Goal: Task Accomplishment & Management: Complete application form

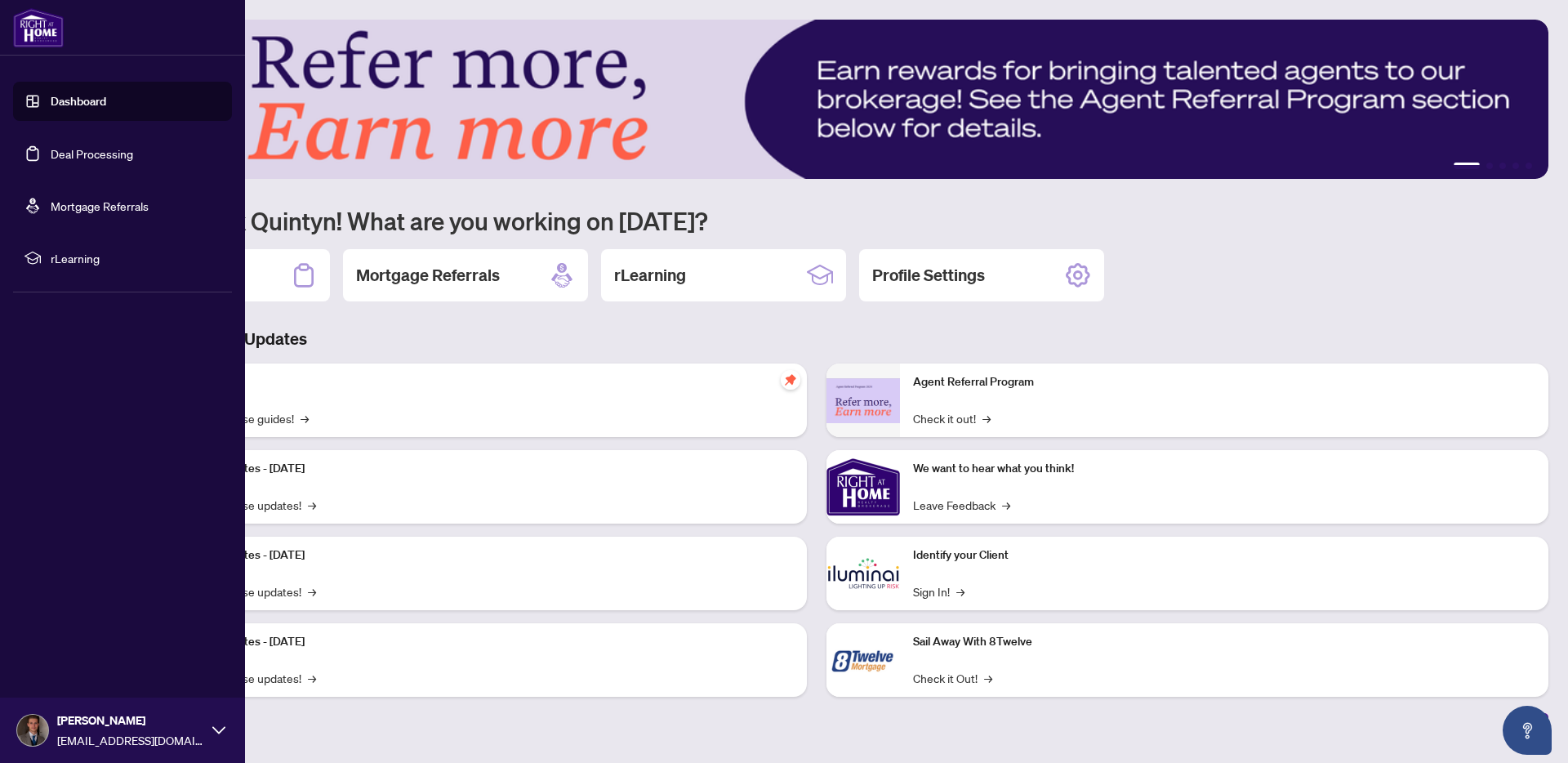
click at [51, 155] on link "Deal Processing" at bounding box center [92, 153] width 83 height 14
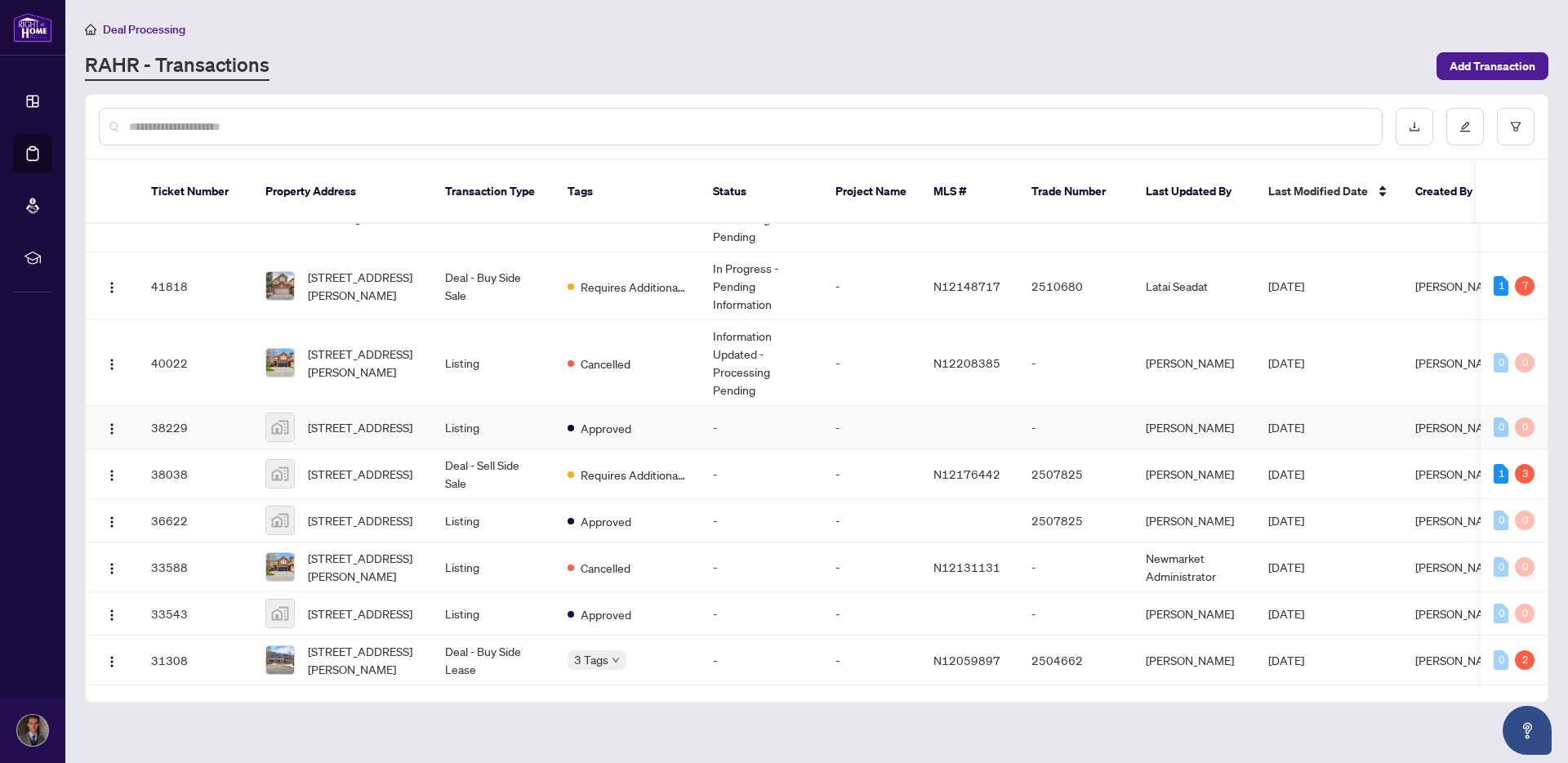
scroll to position [497, 0]
click at [207, 489] on td "38038" at bounding box center [194, 473] width 114 height 50
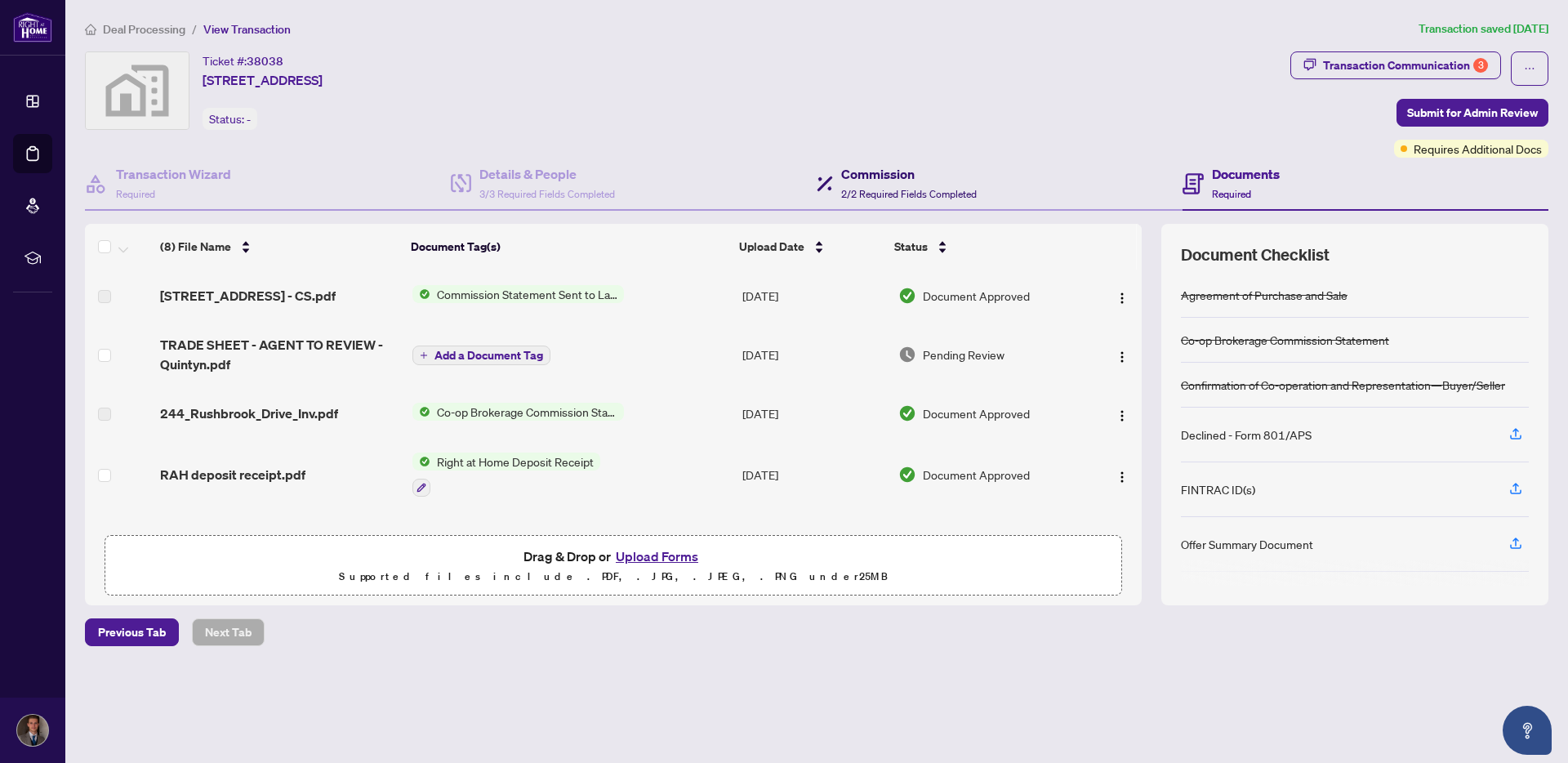
click at [891, 193] on span "2/2 Required Fields Completed" at bounding box center [908, 193] width 135 height 12
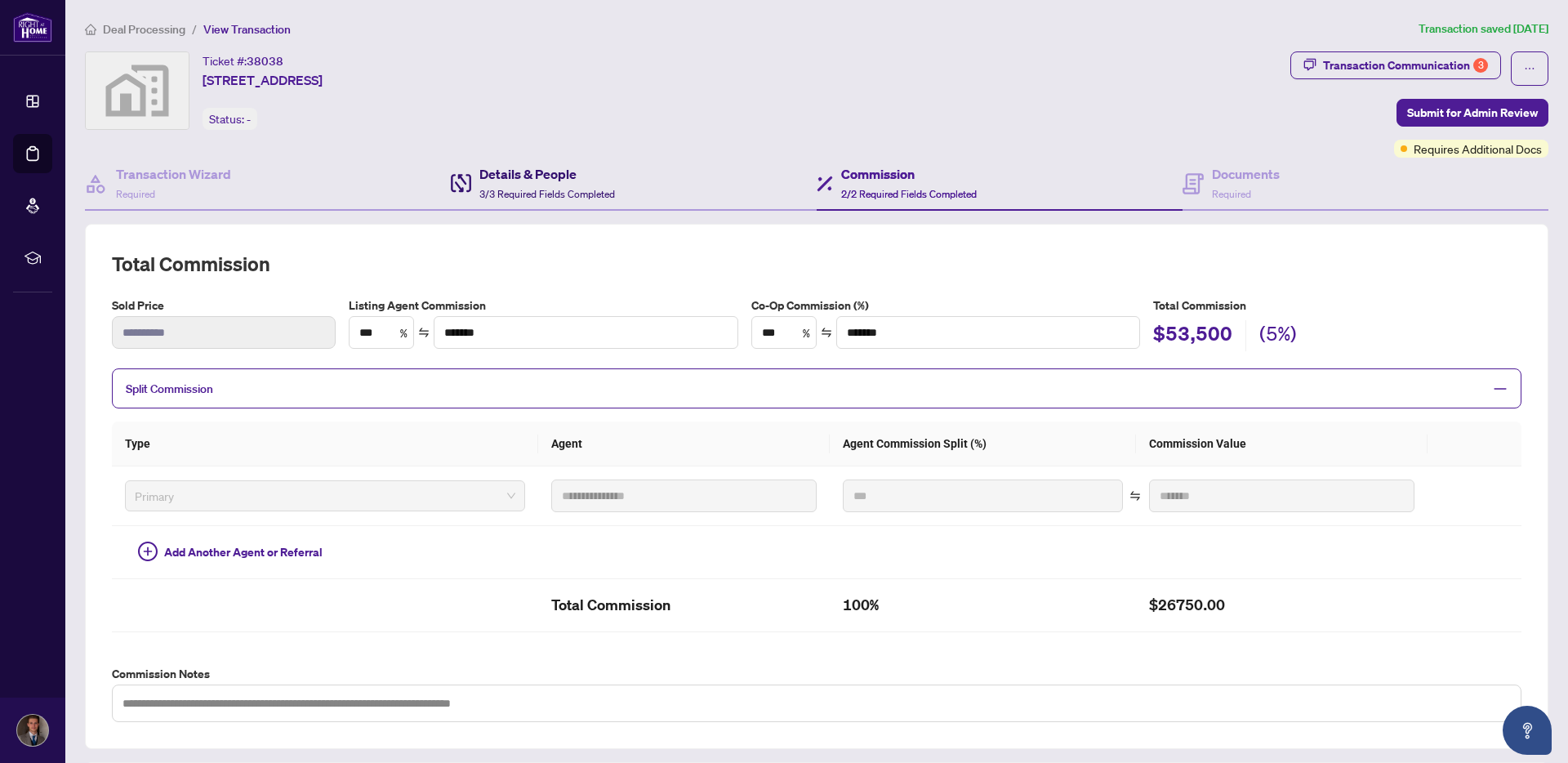
click at [547, 174] on h4 "Details & People" at bounding box center [547, 173] width 135 height 19
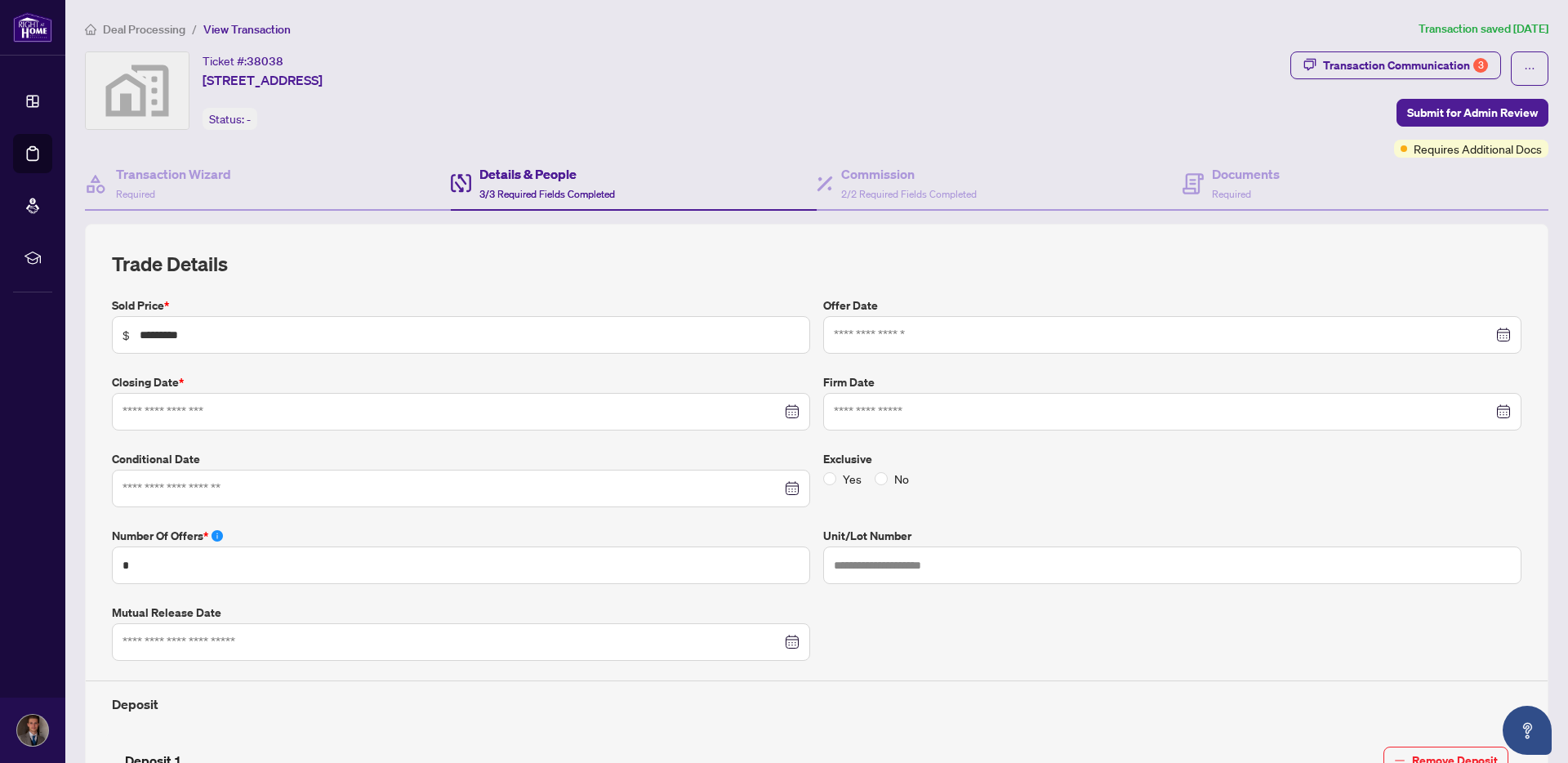
type input "**********"
click at [1440, 73] on div "Transaction Communication 3" at bounding box center [1405, 65] width 165 height 26
type textarea "**********"
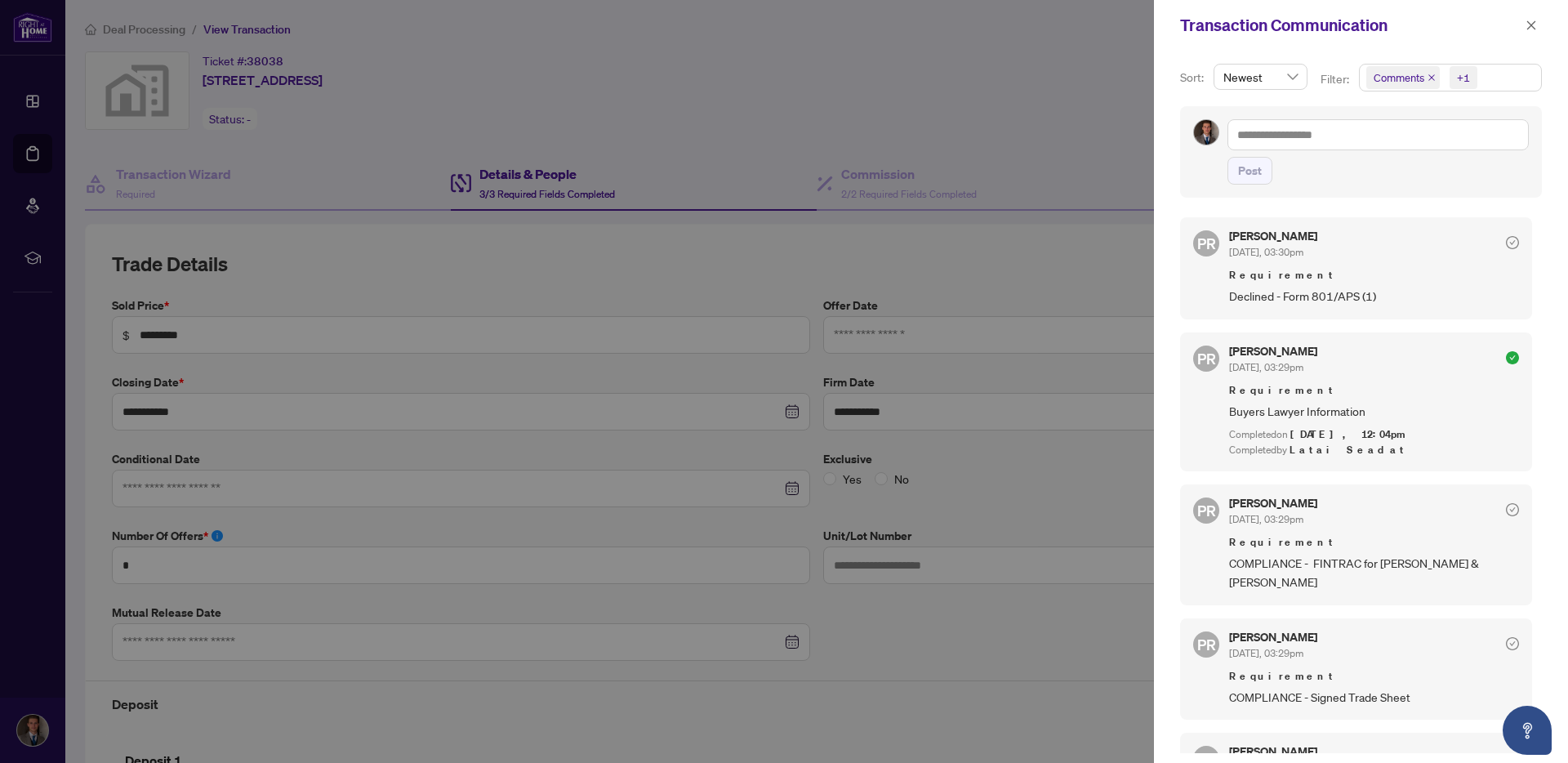
click at [1340, 297] on span "Declined - Form 801/APS (1)" at bounding box center [1374, 296] width 290 height 19
click at [1428, 79] on icon "close" at bounding box center [1431, 78] width 8 height 8
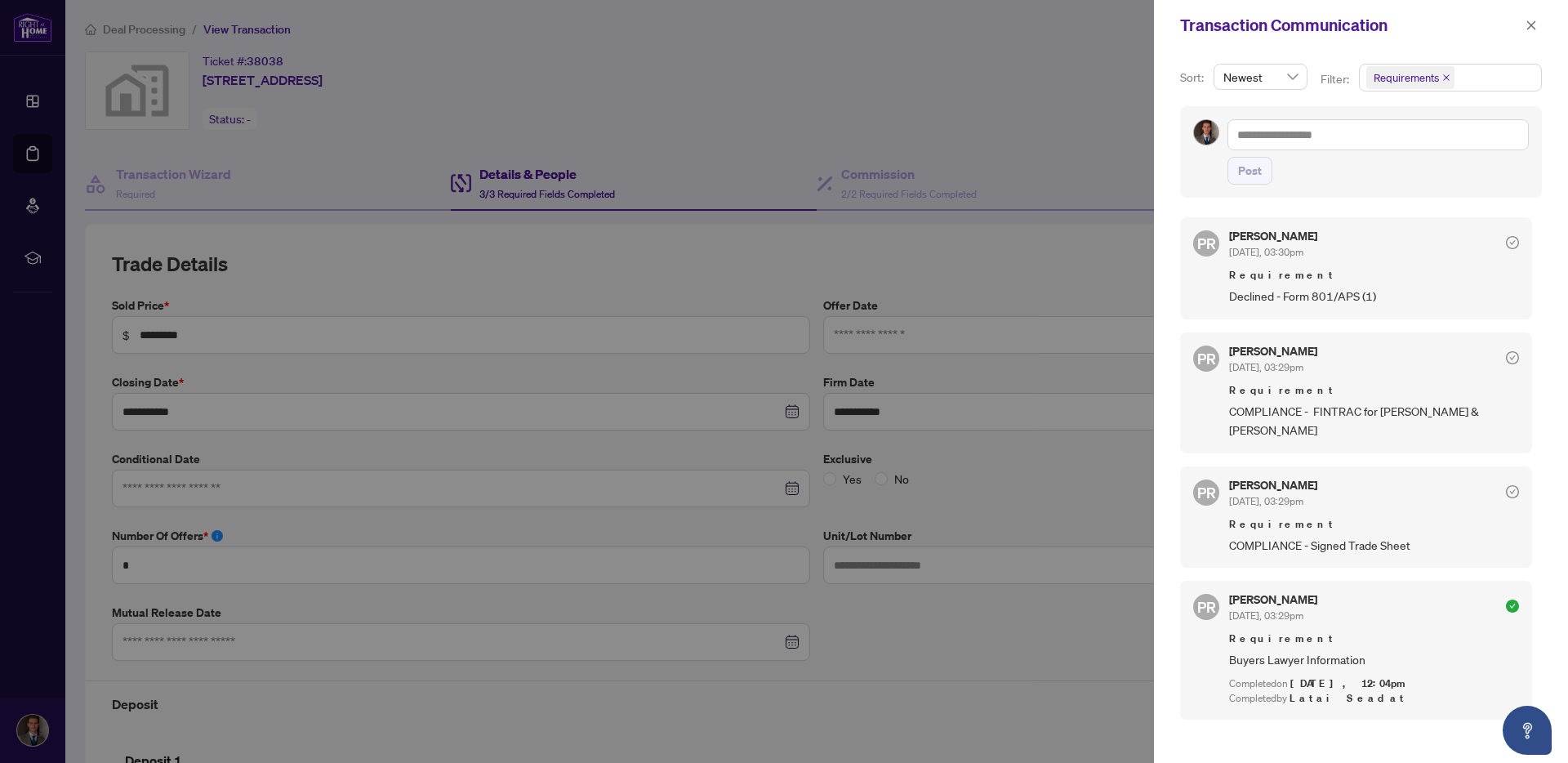
scroll to position [3, 0]
click at [1081, 124] on div at bounding box center [784, 381] width 1568 height 763
click at [1533, 29] on icon "close" at bounding box center [1531, 25] width 12 height 12
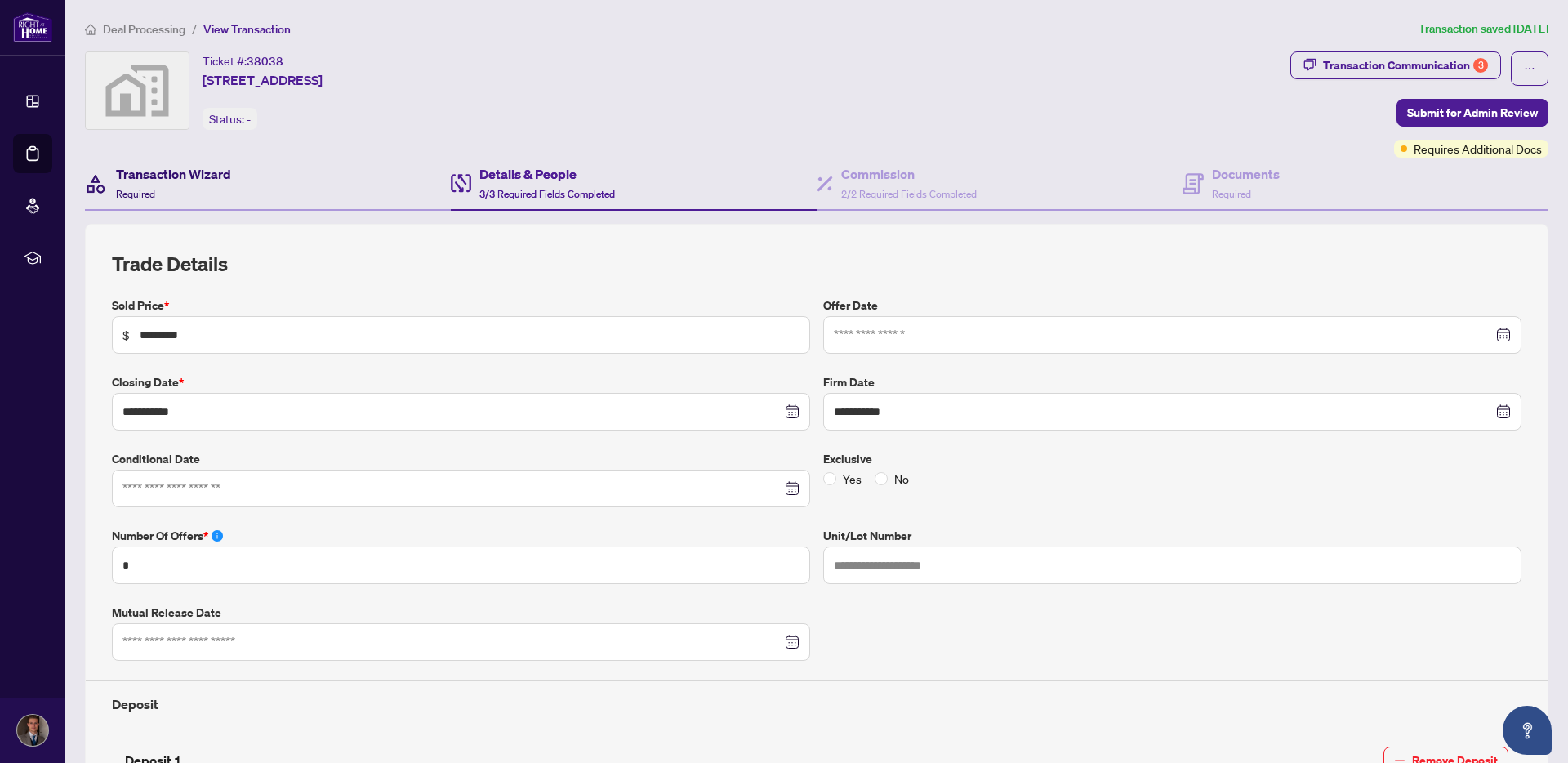
click at [226, 184] on div "Transaction Wizard Required" at bounding box center [173, 183] width 115 height 38
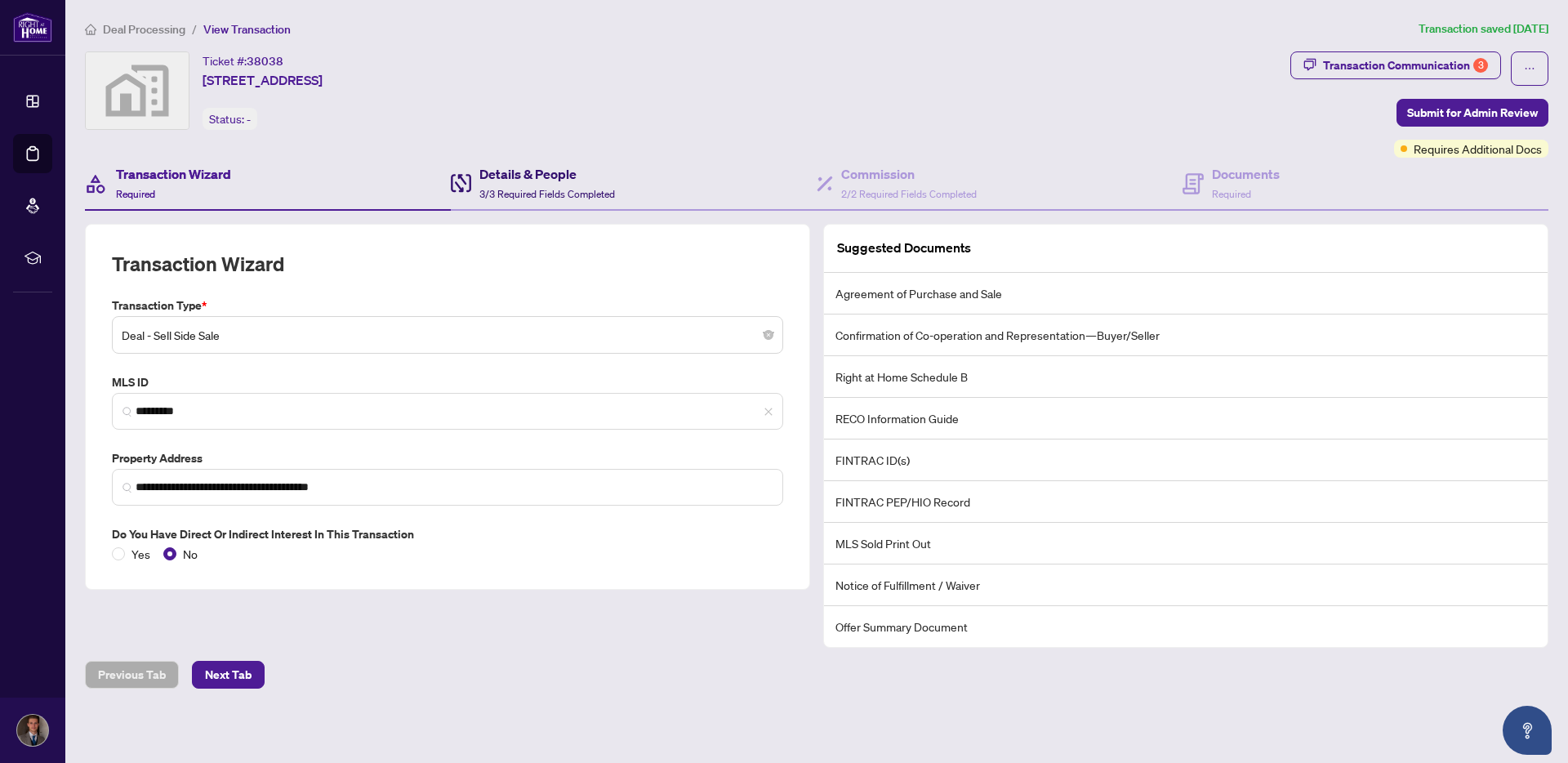
click at [531, 176] on h4 "Details & People" at bounding box center [547, 173] width 135 height 19
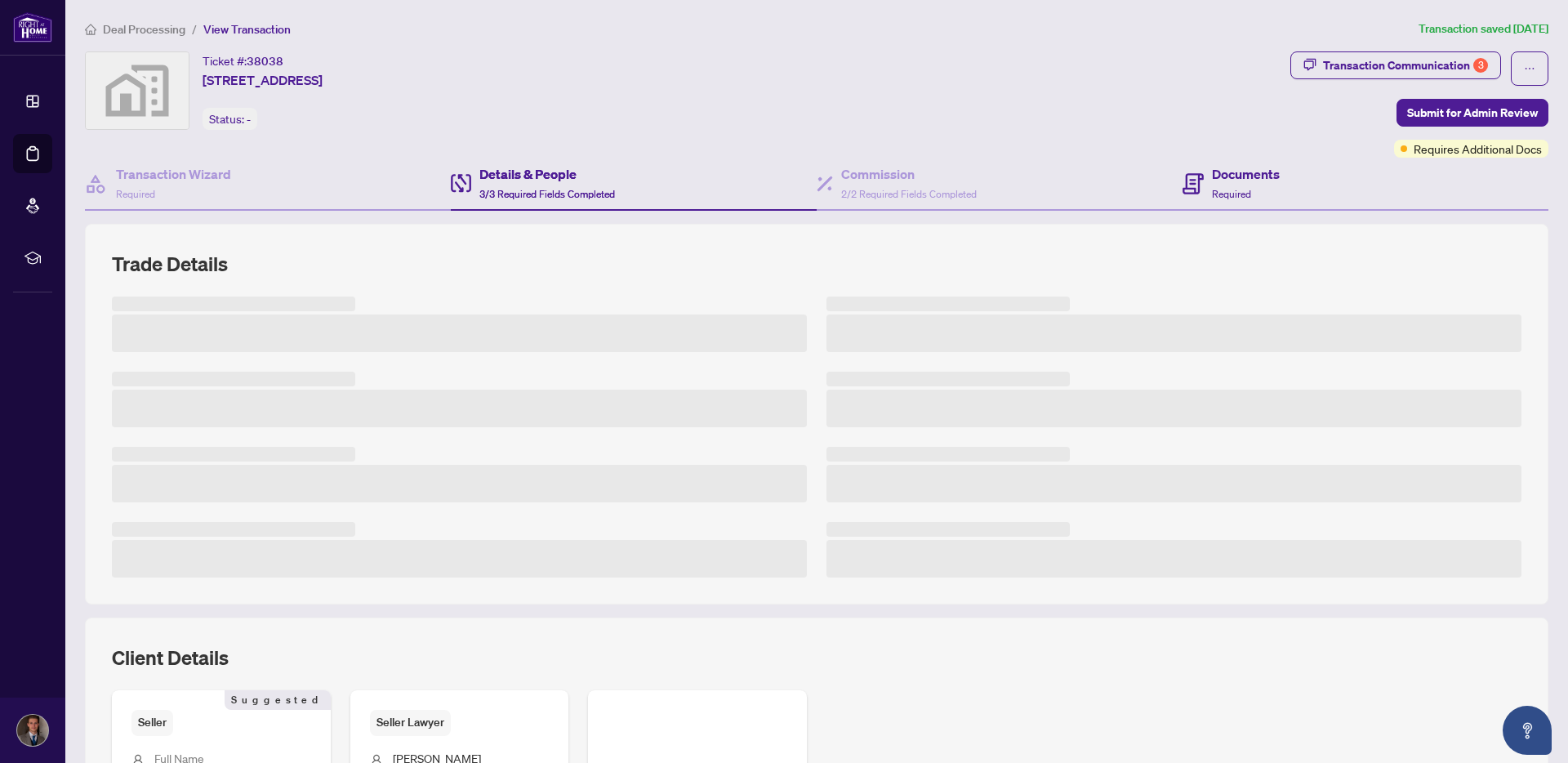
click at [1273, 182] on div "Documents Required" at bounding box center [1364, 184] width 366 height 53
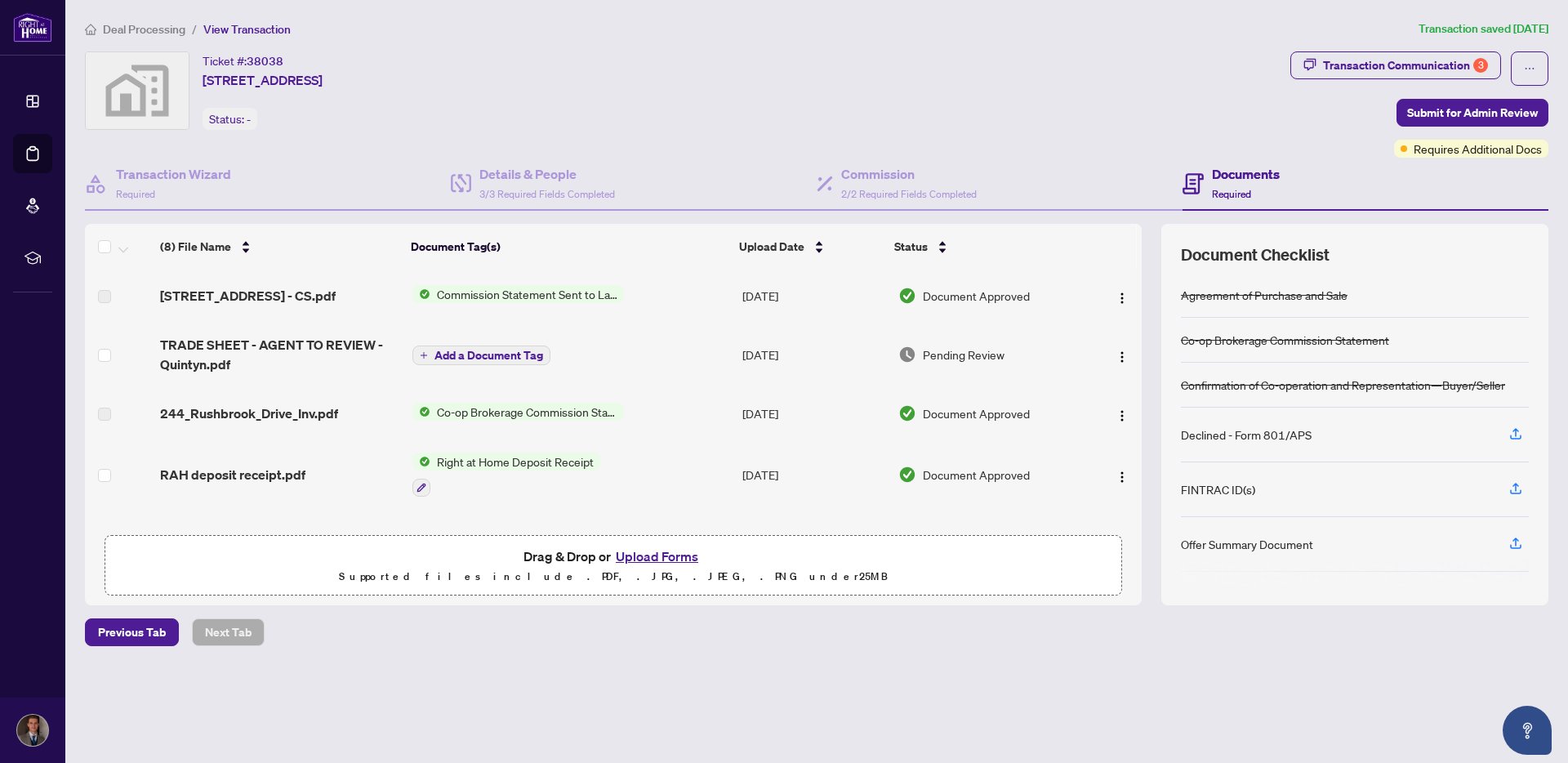
click at [347, 302] on div "[STREET_ADDRESS] - CS.pdf" at bounding box center [279, 295] width 239 height 19
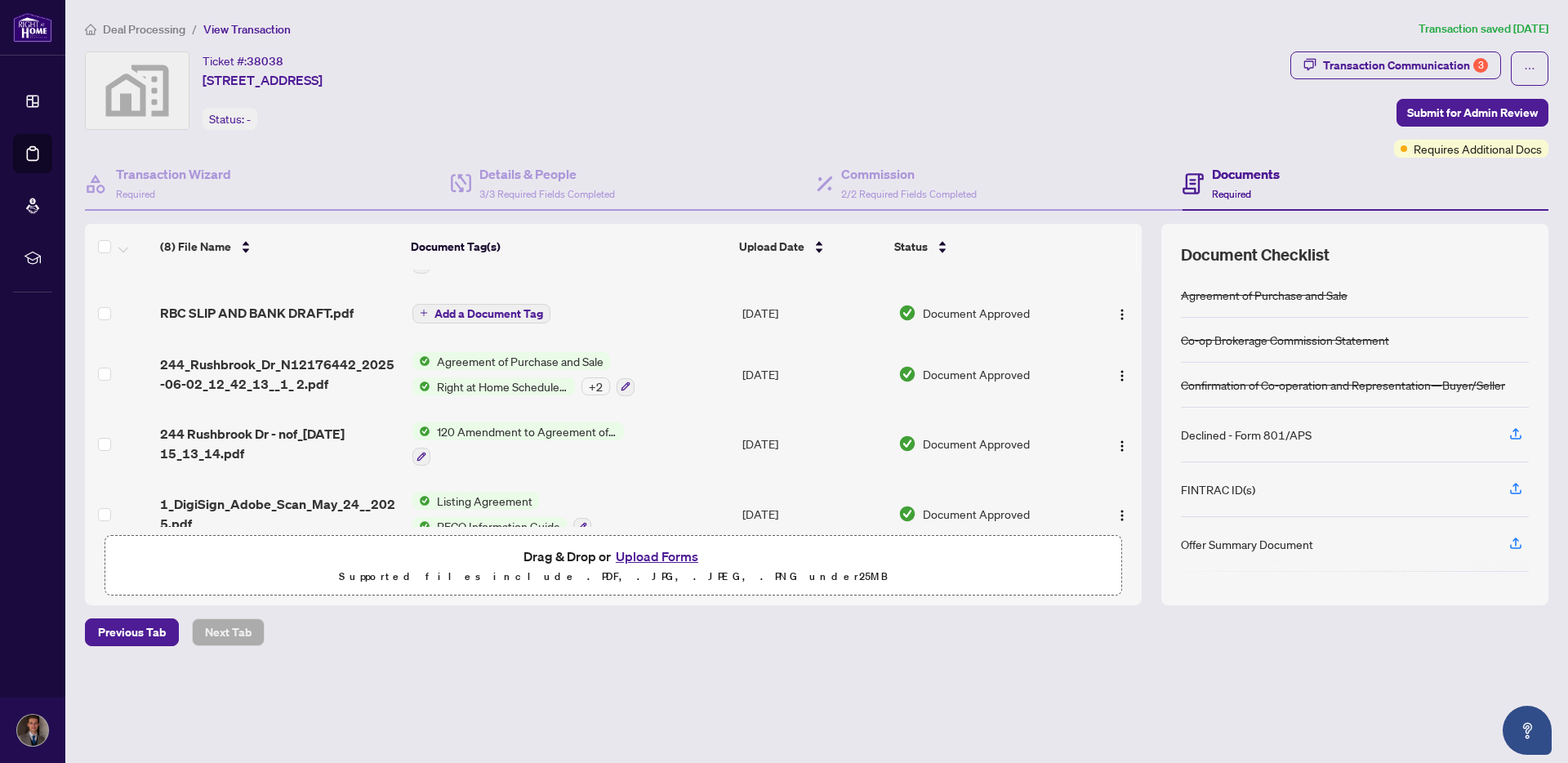
scroll to position [249, 0]
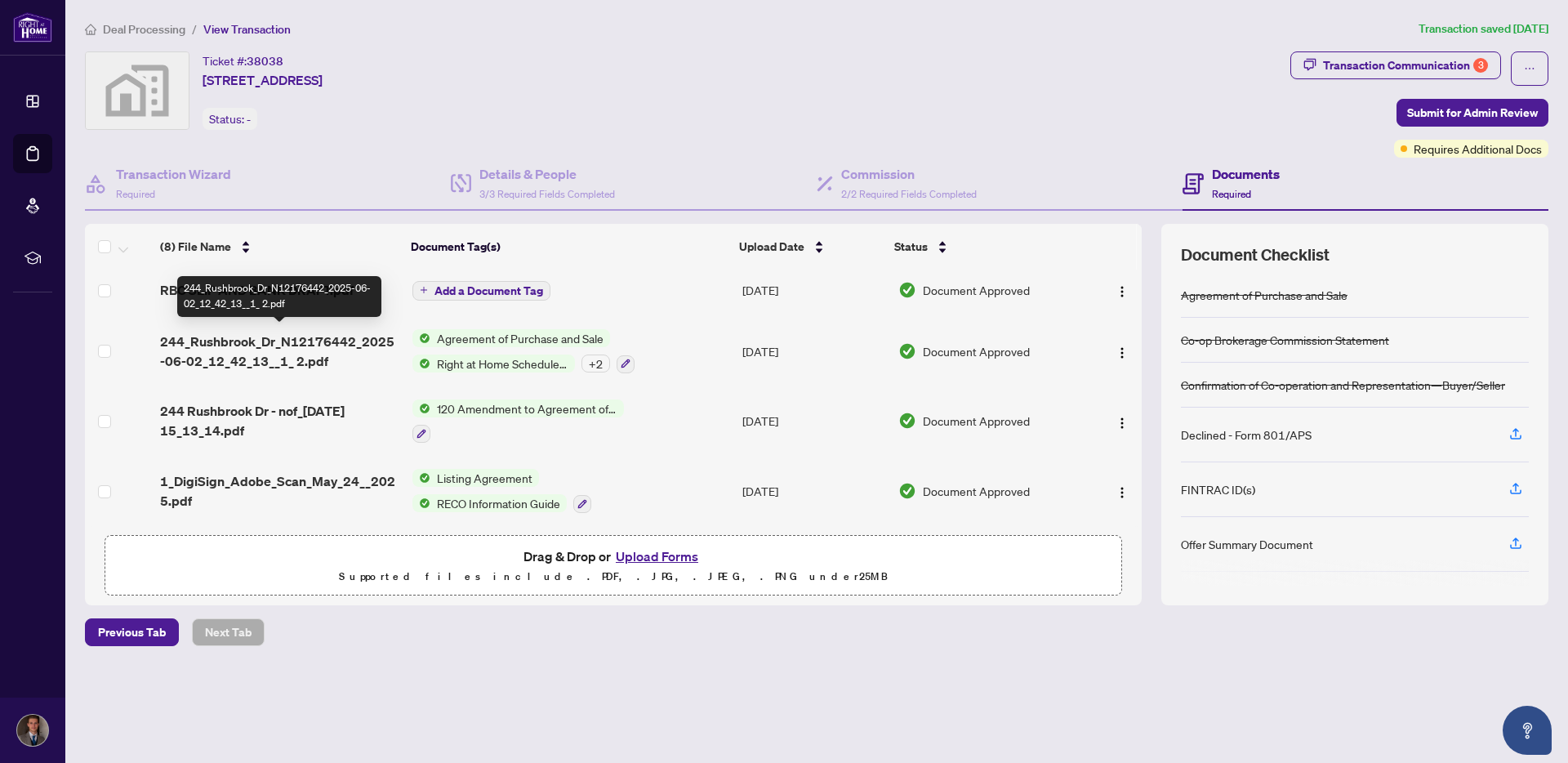
click at [386, 341] on span "244_Rushbrook_Dr_N12176442_2025-06-02_12_42_13__1_ 2.pdf" at bounding box center [279, 351] width 239 height 39
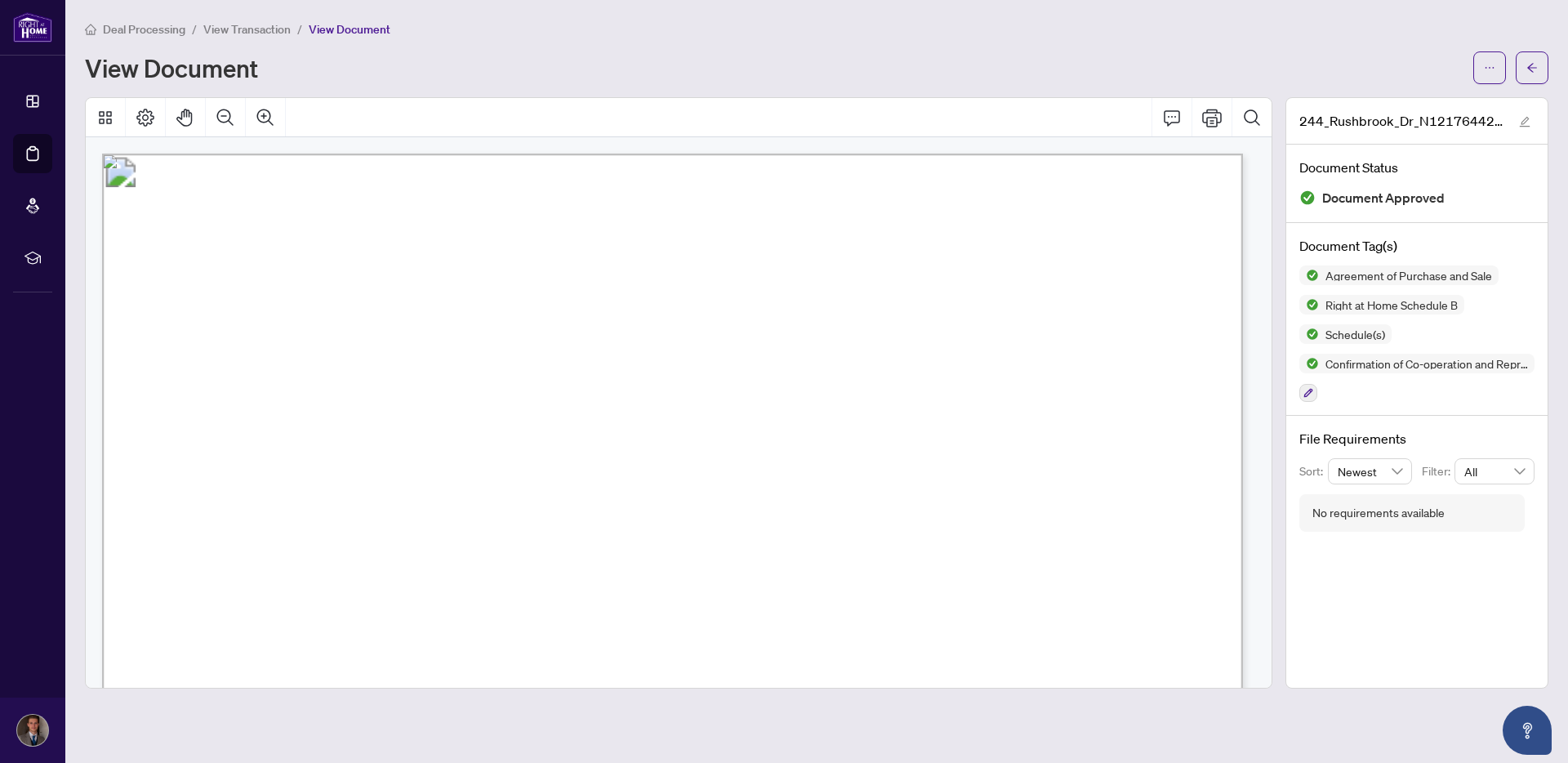
click at [250, 30] on span "View Transaction" at bounding box center [247, 29] width 87 height 14
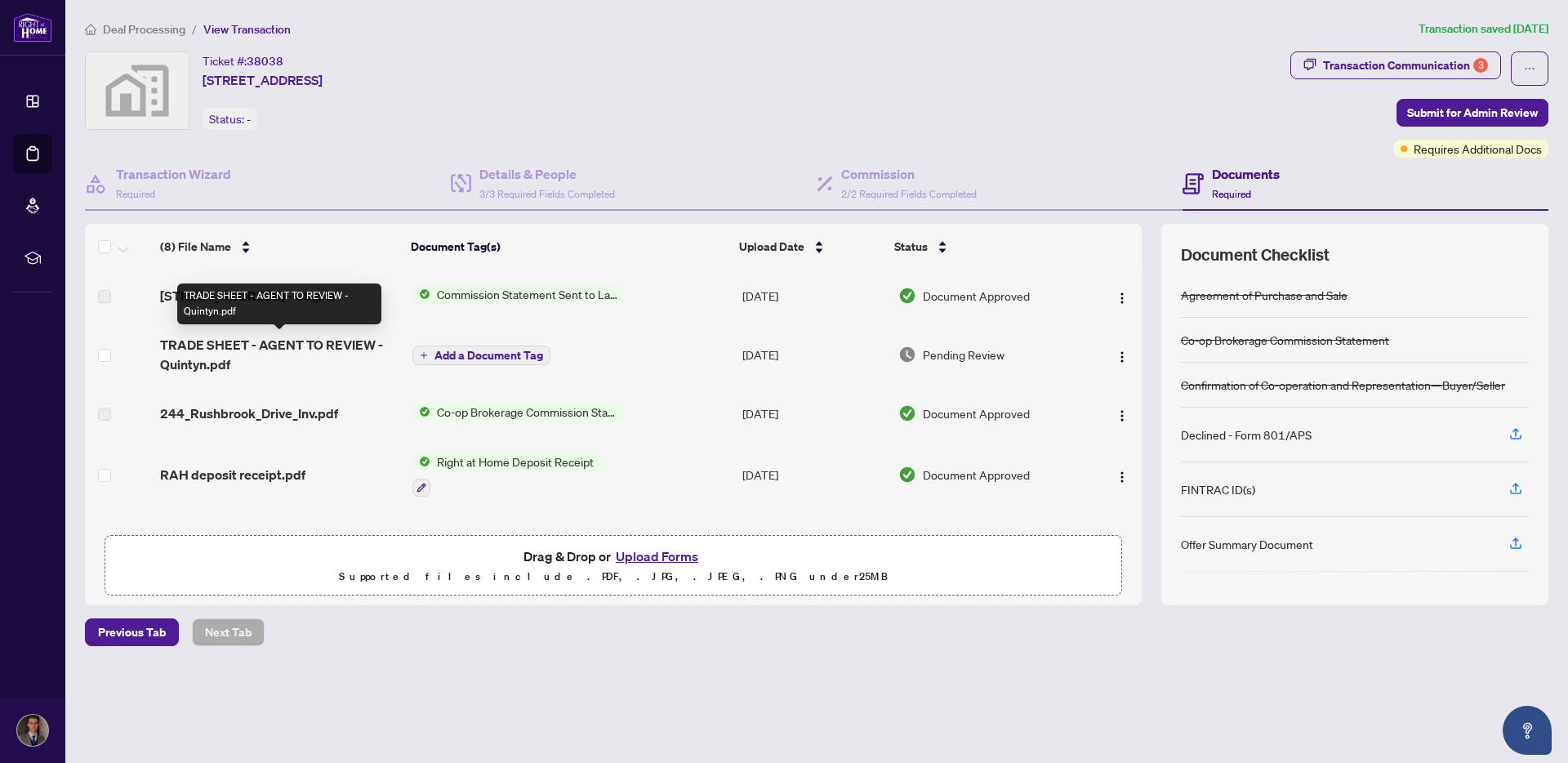
click at [349, 351] on span "TRADE SHEET - AGENT TO REVIEW - Quintyn.pdf" at bounding box center [279, 354] width 239 height 39
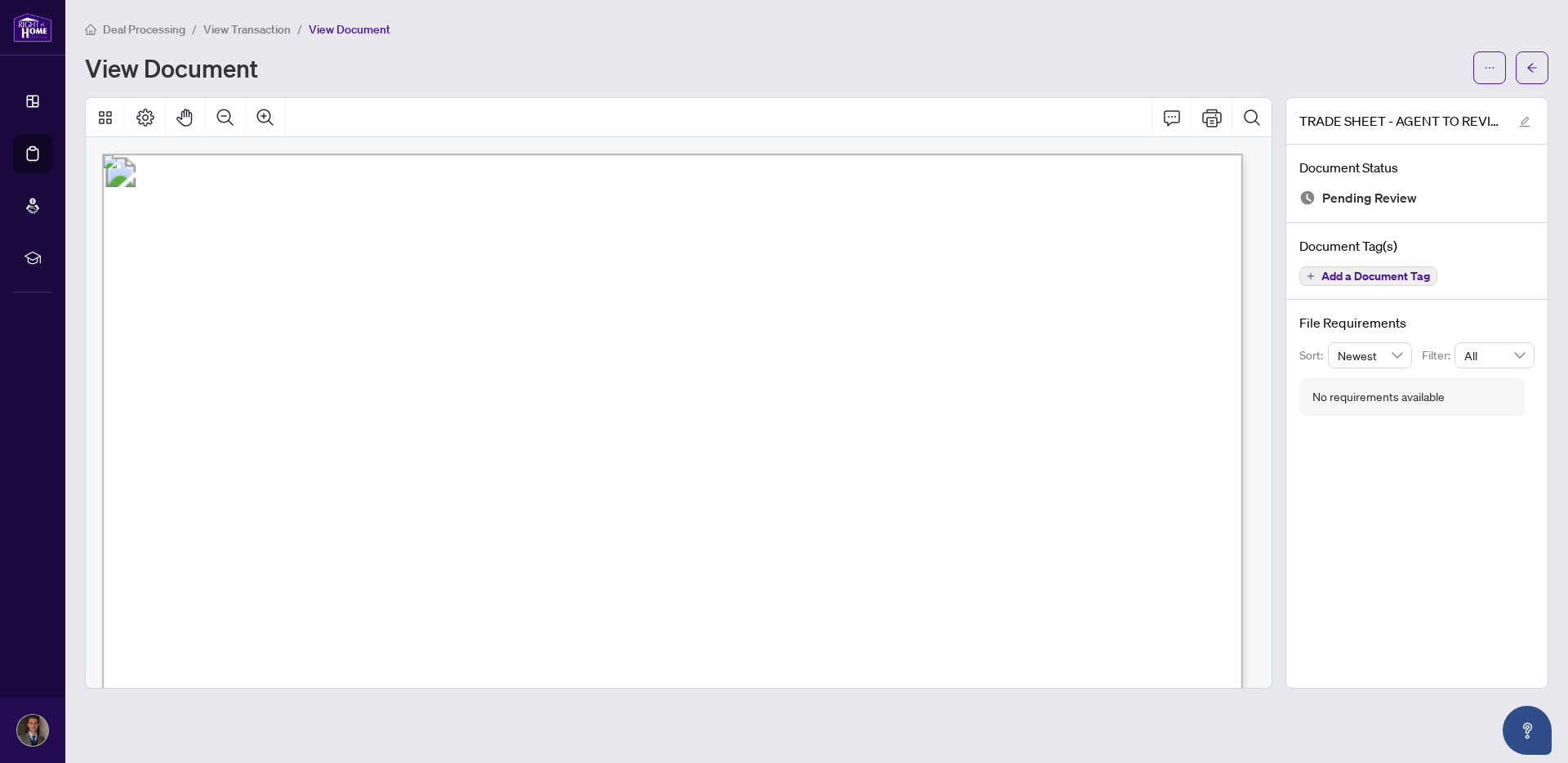
drag, startPoint x: 915, startPoint y: 490, endPoint x: 1027, endPoint y: 490, distance: 112.0
click at [1219, 118] on icon "Print" at bounding box center [1211, 117] width 19 height 19
click at [1491, 70] on icon "ellipsis" at bounding box center [1489, 68] width 12 height 12
click at [1436, 95] on span "Download" at bounding box center [1430, 102] width 124 height 18
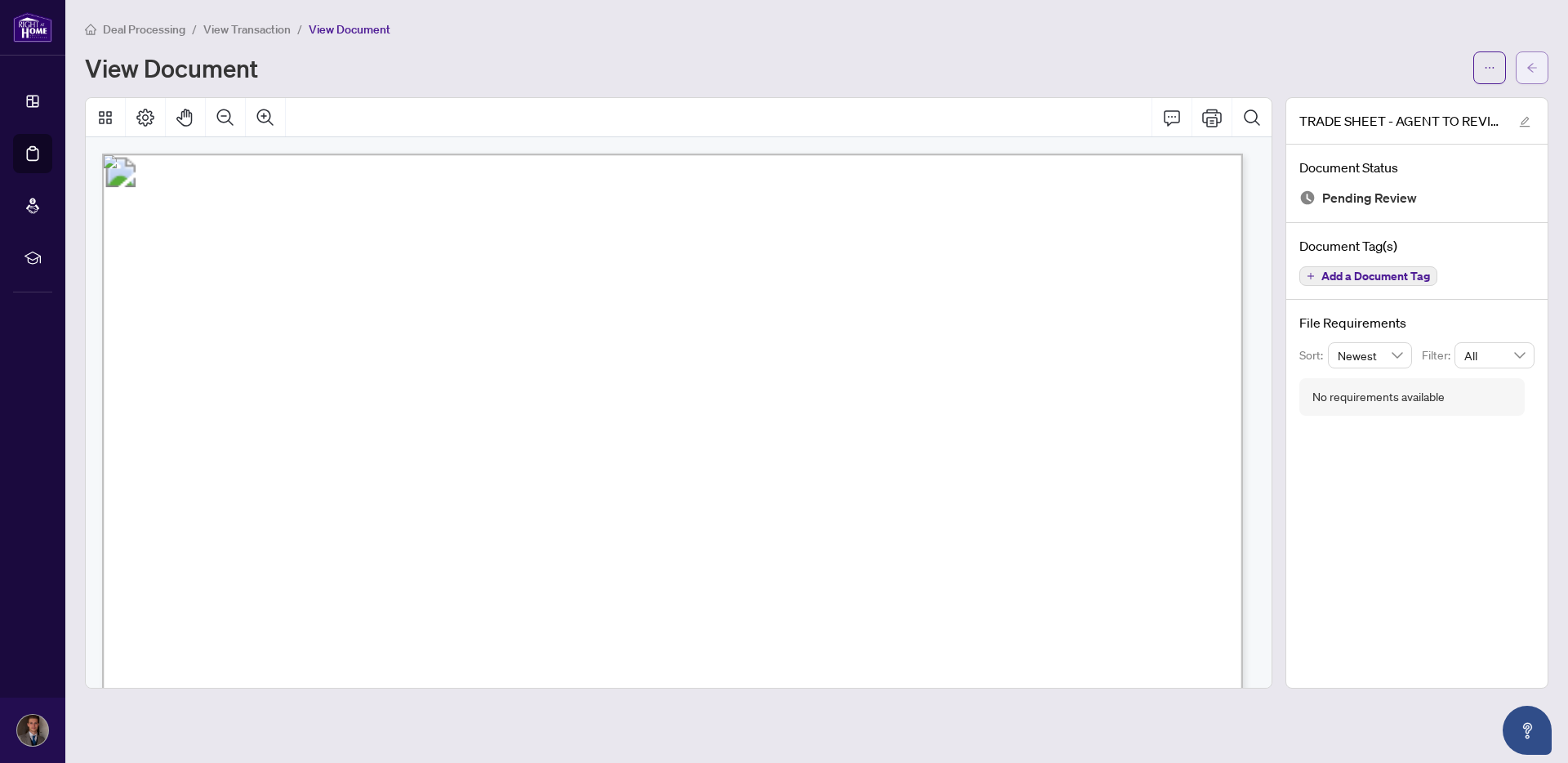
click at [1535, 64] on icon "arrow-left" at bounding box center [1532, 68] width 12 height 12
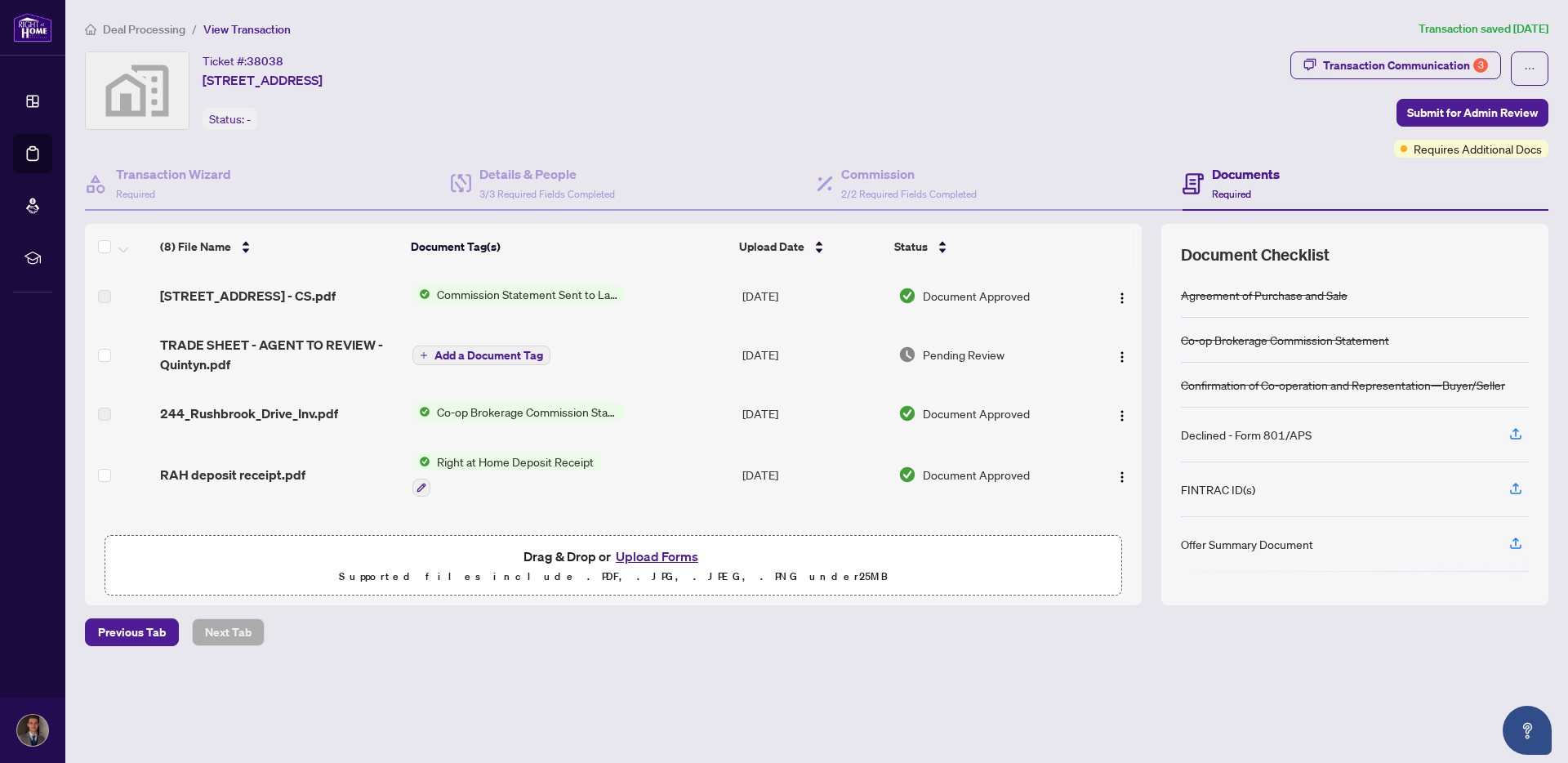
click at [1225, 426] on div "Declined - Form 801/APS" at bounding box center [1246, 434] width 131 height 18
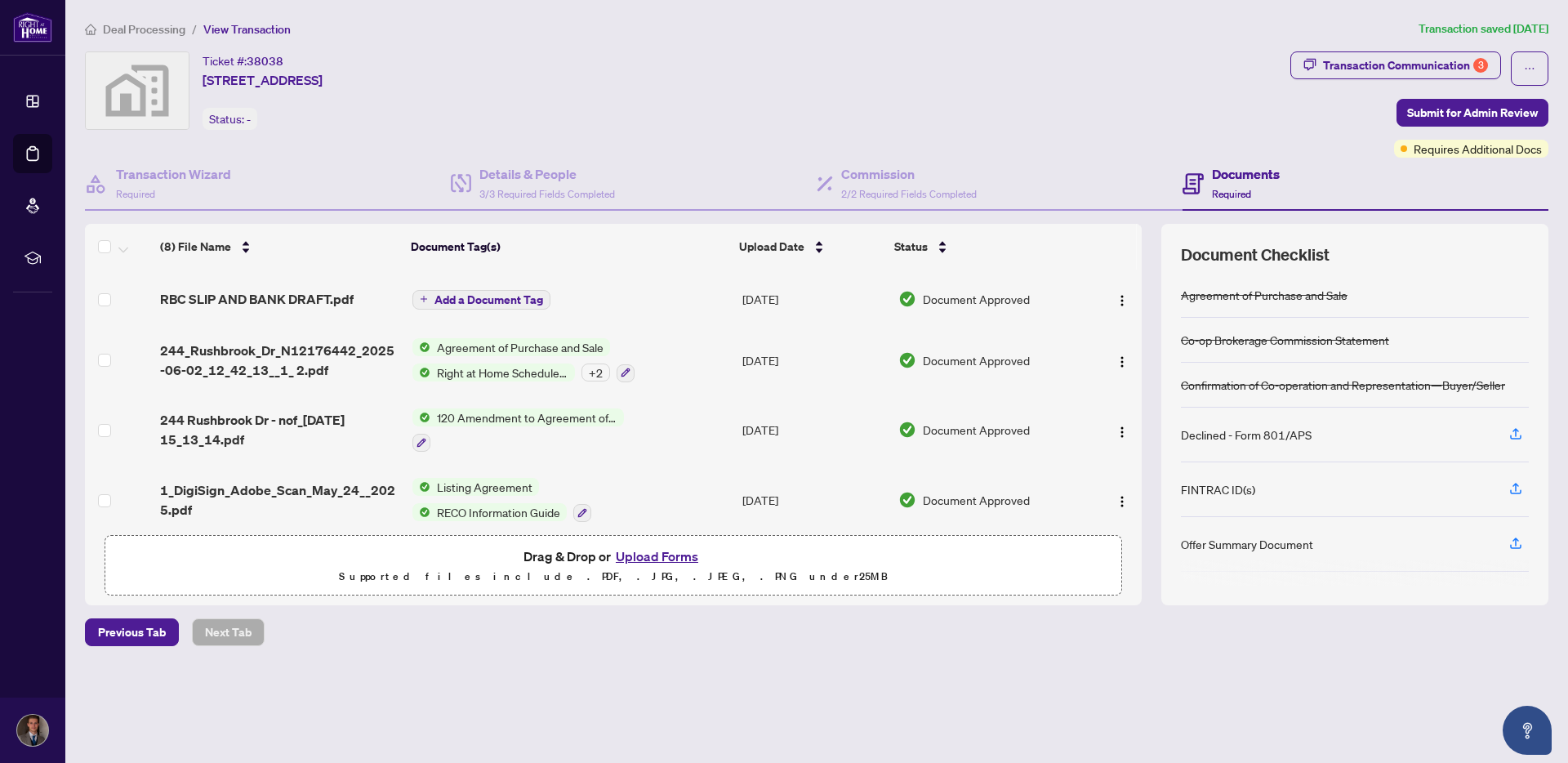
scroll to position [249, 0]
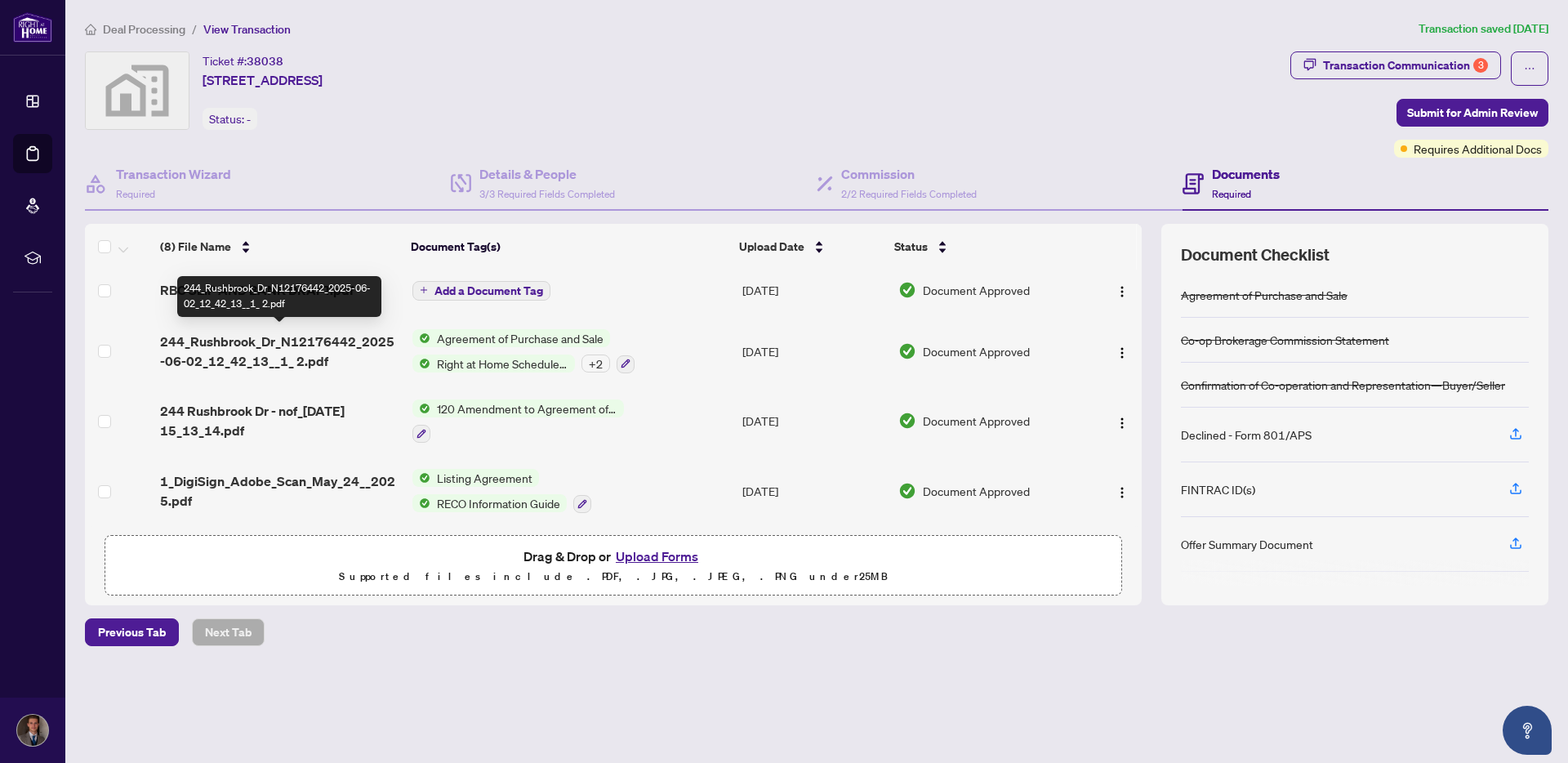
click at [358, 335] on span "244_Rushbrook_Dr_N12176442_2025-06-02_12_42_13__1_ 2.pdf" at bounding box center [279, 351] width 239 height 39
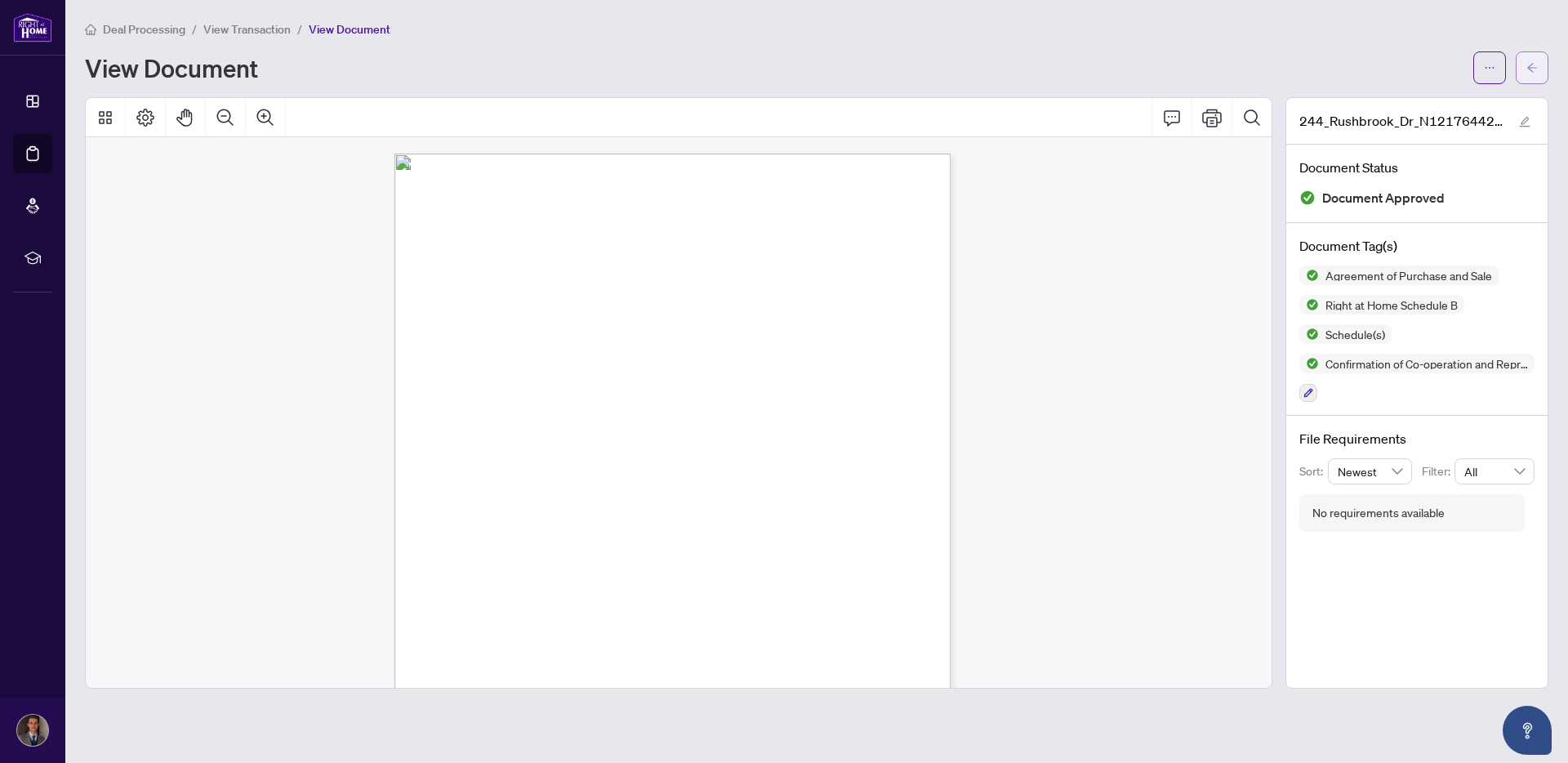
click at [1540, 67] on button "button" at bounding box center [1532, 68] width 33 height 33
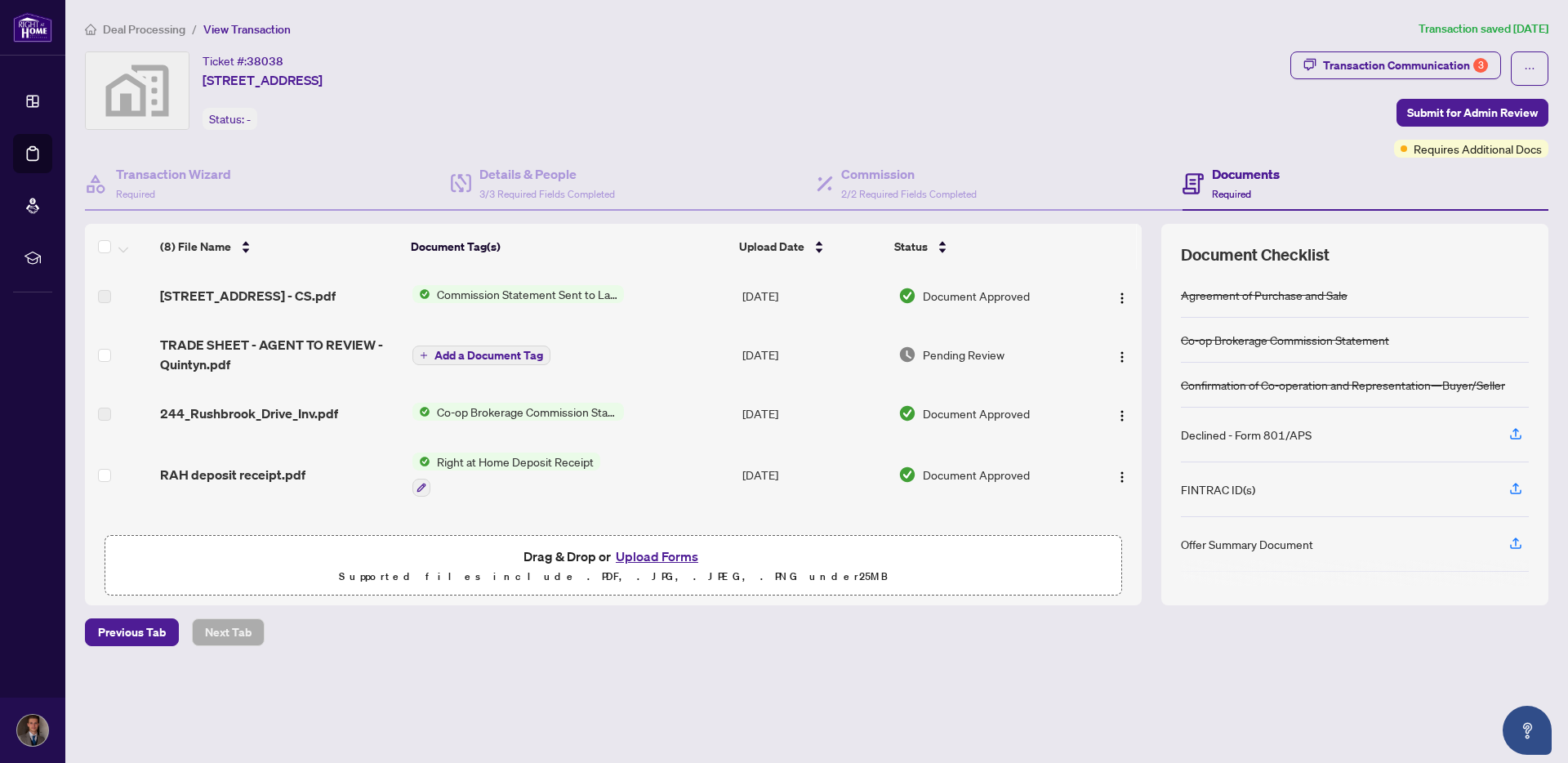
click at [670, 552] on button "Upload Forms" at bounding box center [656, 556] width 92 height 21
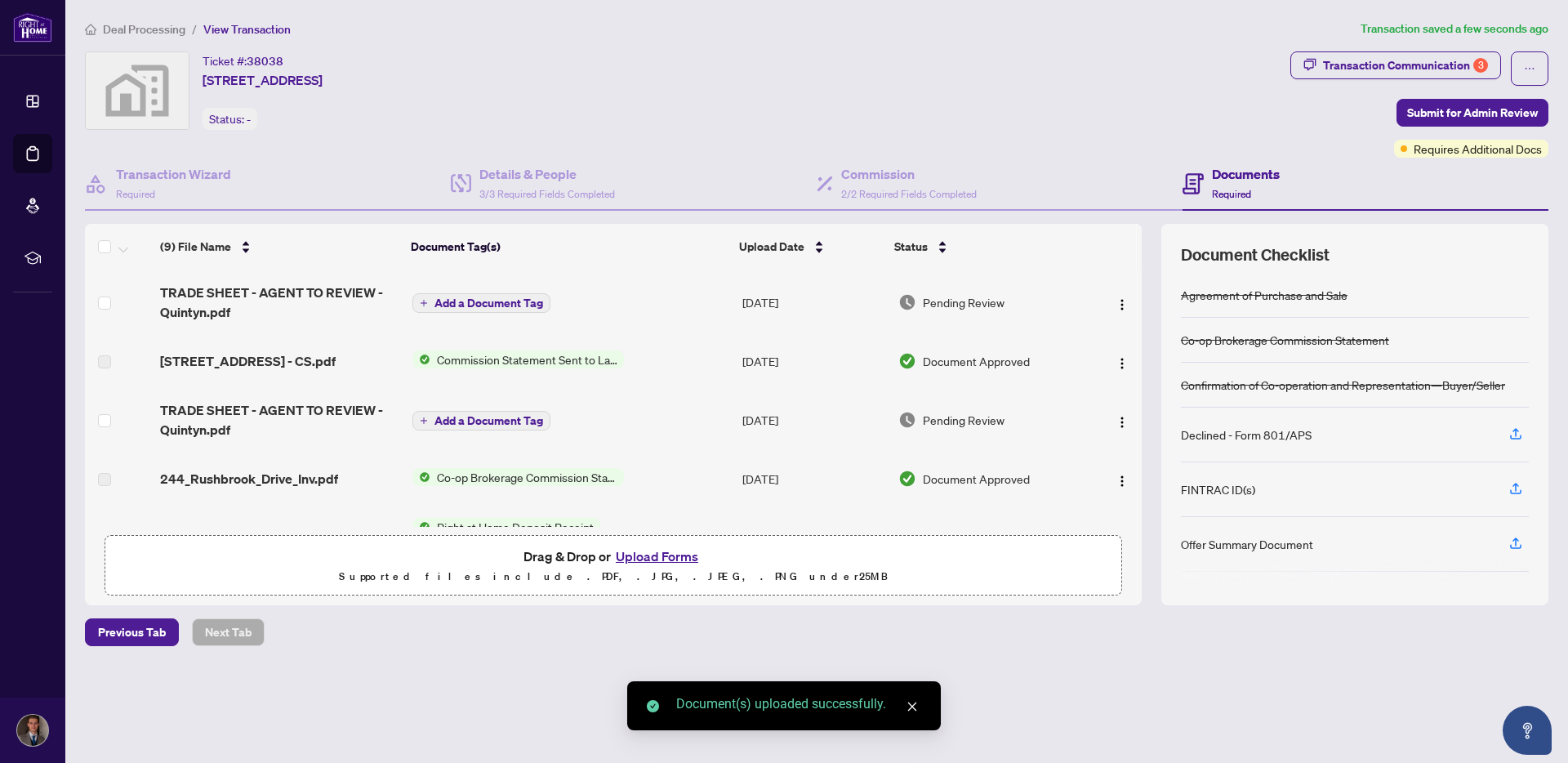
click at [1315, 439] on div "Declined - Form 801/APS" at bounding box center [1355, 434] width 348 height 55
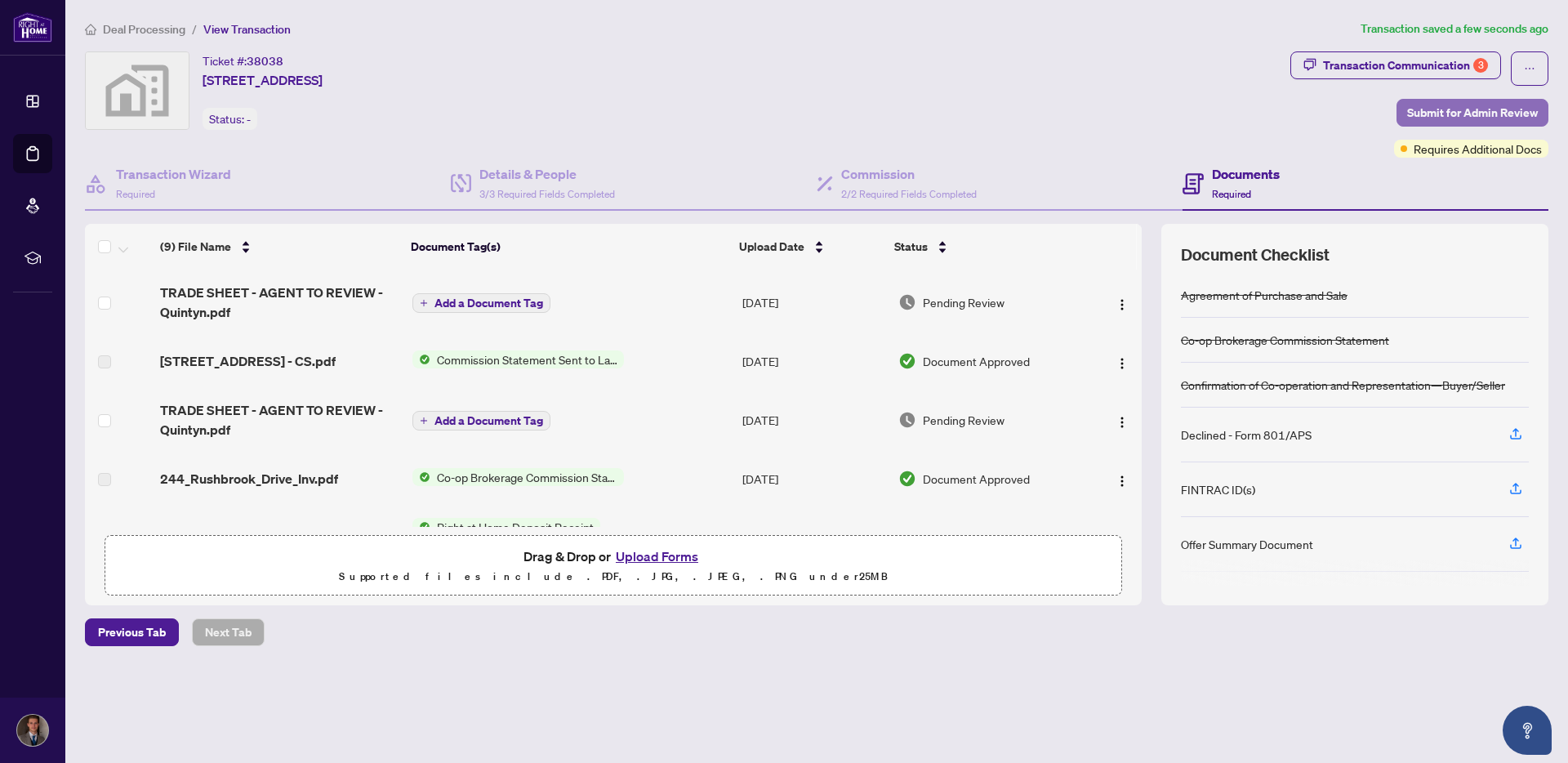
click at [1451, 112] on span "Submit for Admin Review" at bounding box center [1472, 112] width 131 height 26
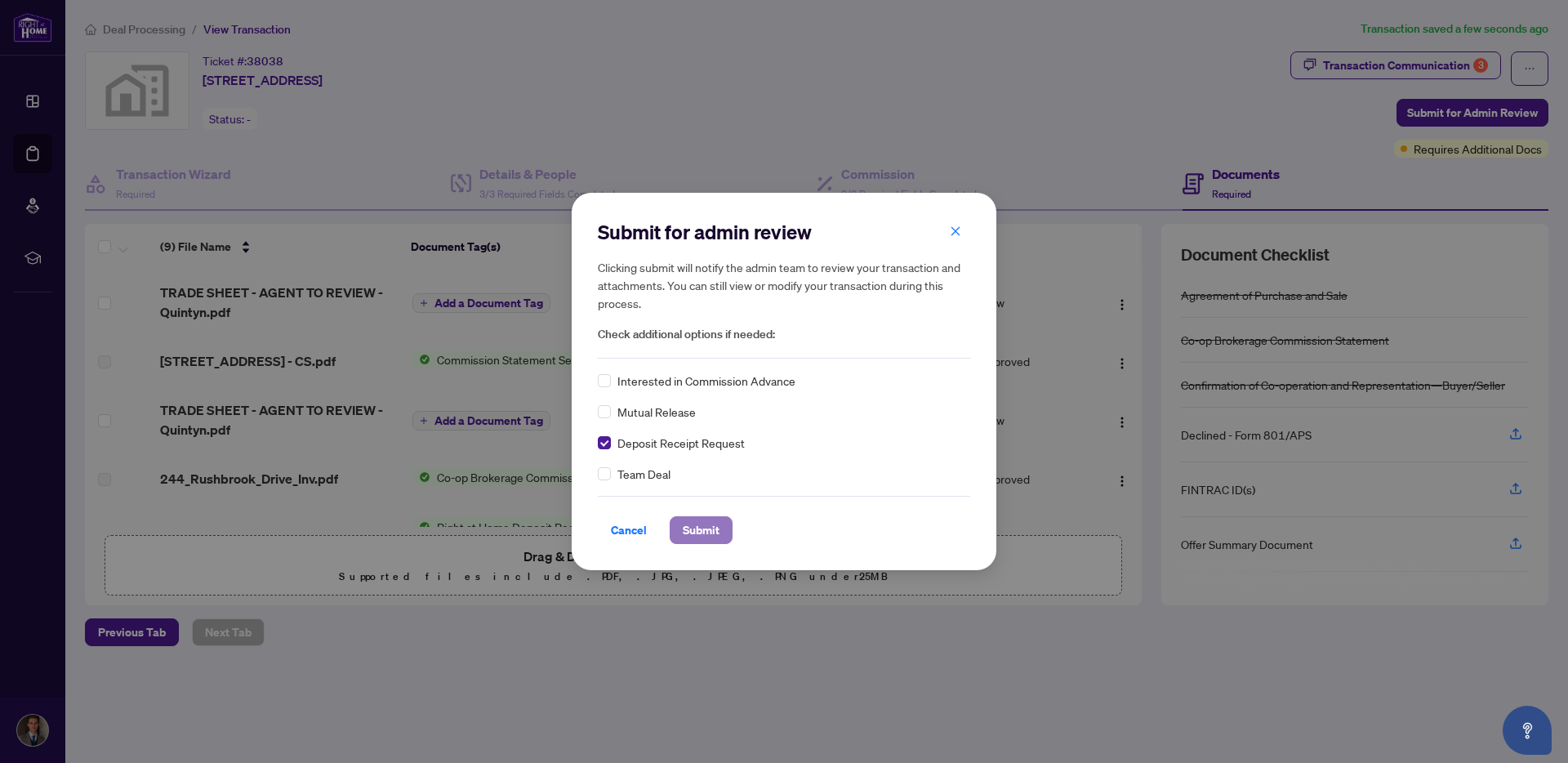
click at [697, 531] on span "Submit" at bounding box center [700, 530] width 36 height 26
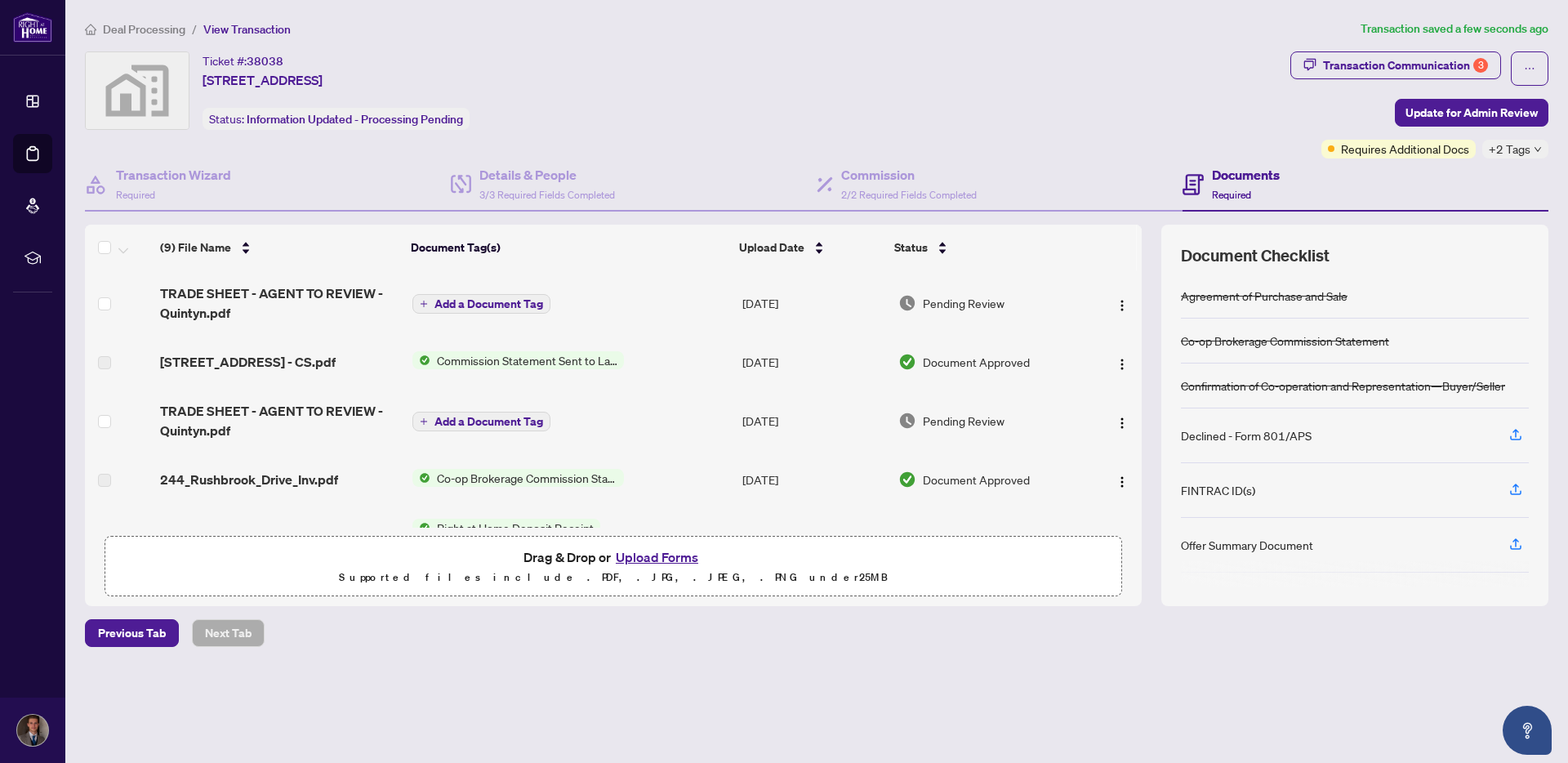
click at [166, 35] on div "Update for admin review Clicking submit will notify the admin team to review yo…" at bounding box center [784, 381] width 1568 height 763
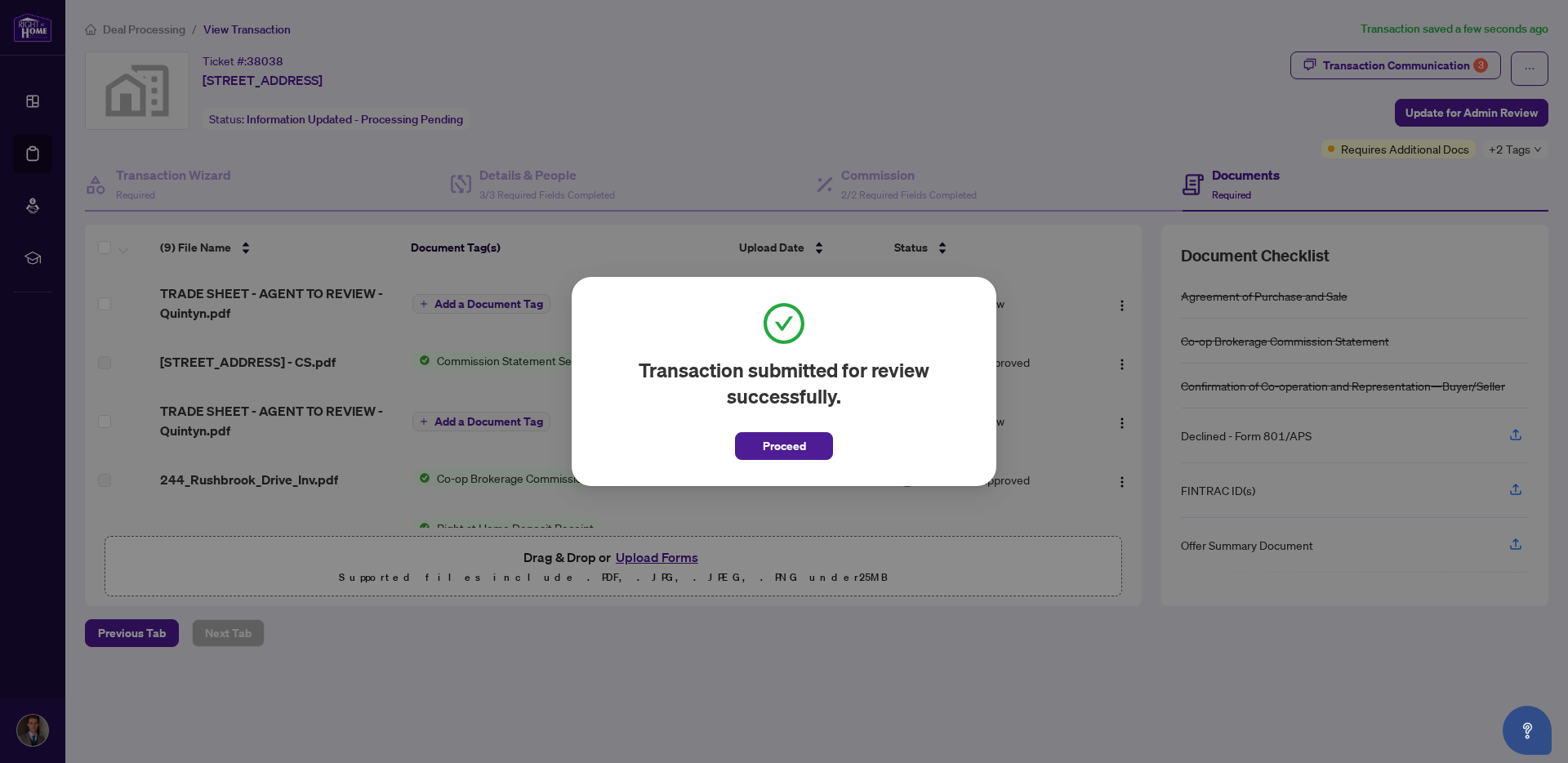
click at [153, 33] on div "Transaction submitted for review successfully. Proceed Cancel OK" at bounding box center [784, 381] width 1568 height 763
click at [776, 450] on span "Proceed" at bounding box center [784, 445] width 43 height 26
